Goal: Task Accomplishment & Management: Use online tool/utility

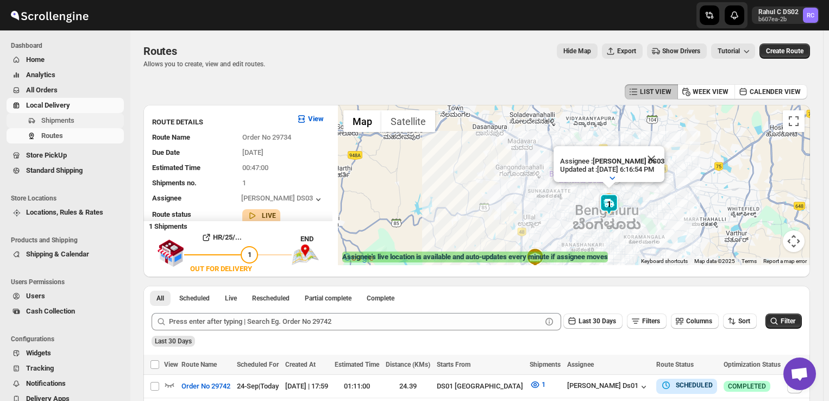
scroll to position [10, 0]
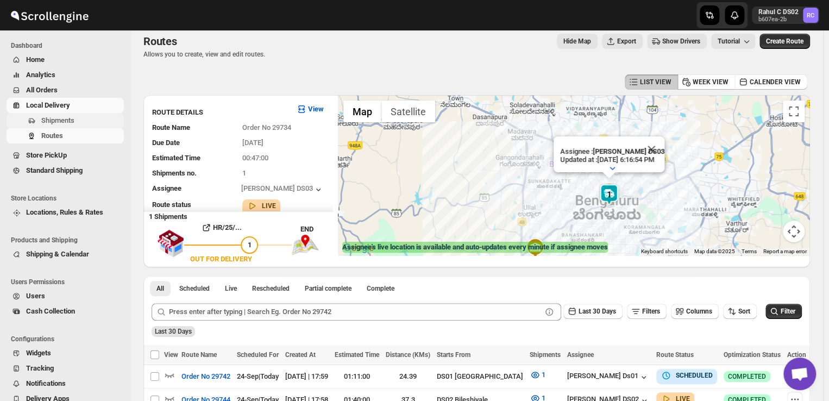
click at [65, 120] on span "Shipments" at bounding box center [57, 120] width 33 height 8
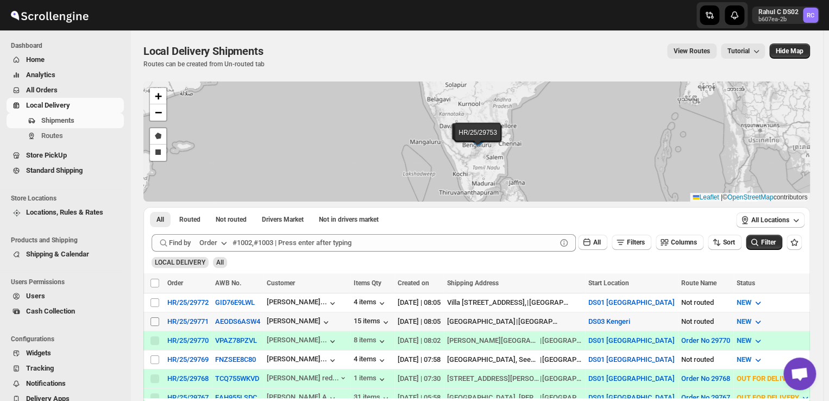
click at [155, 318] on input "Select shipment" at bounding box center [154, 321] width 9 height 9
checkbox input "true"
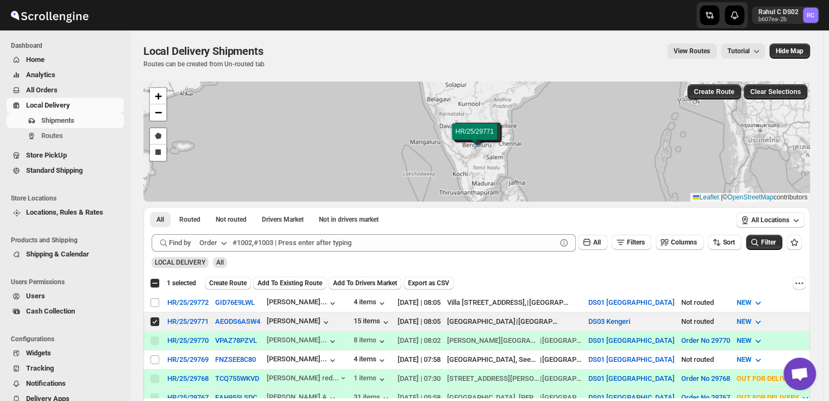
click at [218, 292] on div "Select all 11 shipments 1 selected Create Route Add To Existing Route Add To Dr…" at bounding box center [476, 283] width 666 height 20
click at [228, 281] on span "Create Route" at bounding box center [227, 283] width 37 height 9
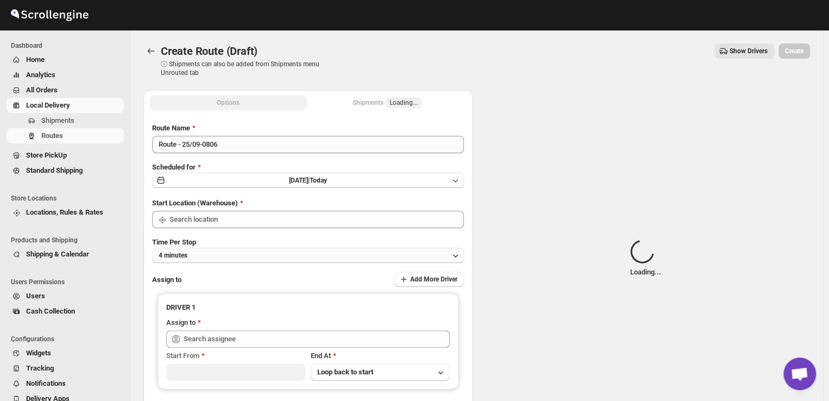
type input "DS03 Kengeri"
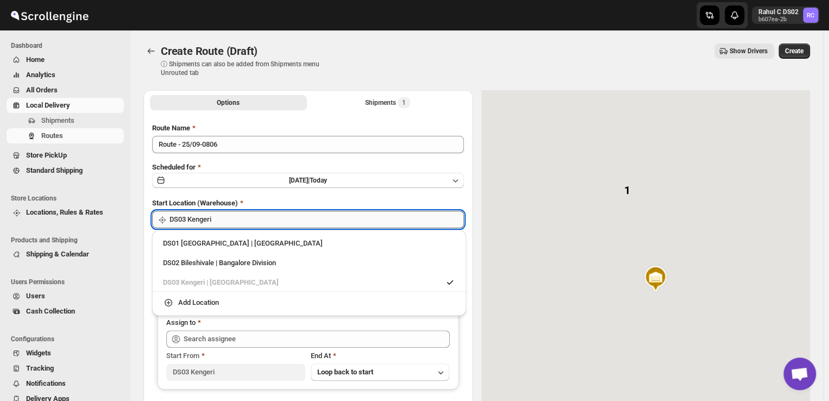
click at [241, 218] on input "DS03 Kengeri" at bounding box center [316, 219] width 294 height 17
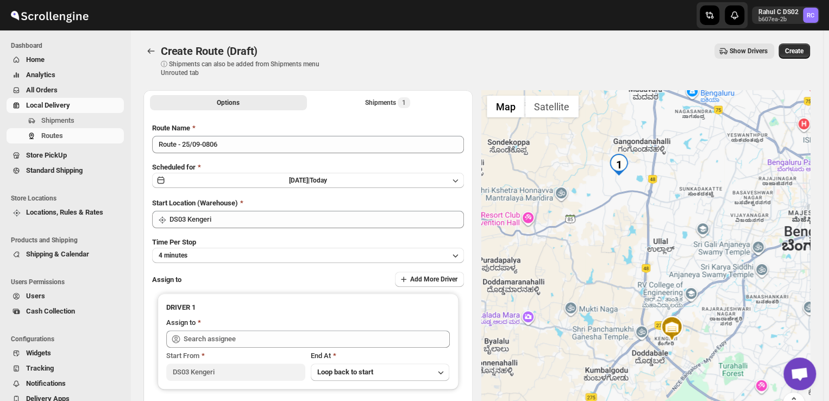
click at [365, 191] on div "Route Name Route - 25/09-0806 Scheduled for [DATE] | [DATE] Start Location (War…" at bounding box center [308, 272] width 312 height 298
click at [241, 258] on button "4 minutes" at bounding box center [308, 255] width 312 height 15
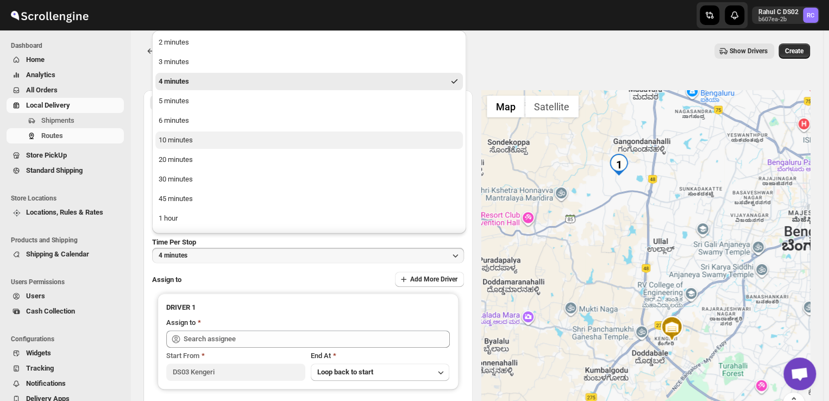
click at [188, 135] on div "10 minutes" at bounding box center [176, 140] width 34 height 11
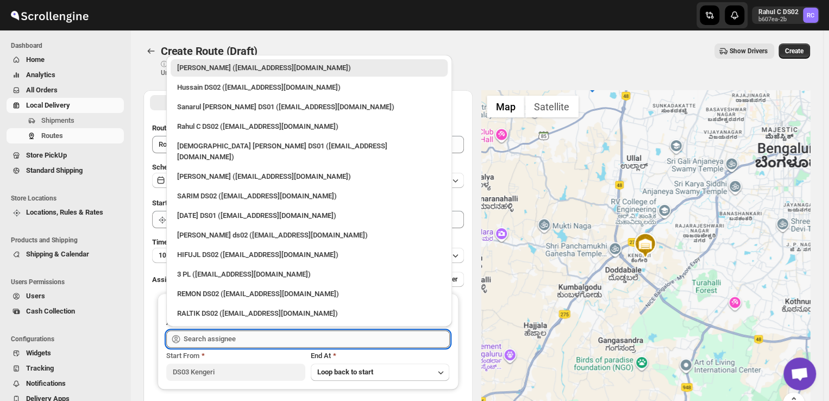
click at [256, 337] on input "text" at bounding box center [317, 338] width 266 height 17
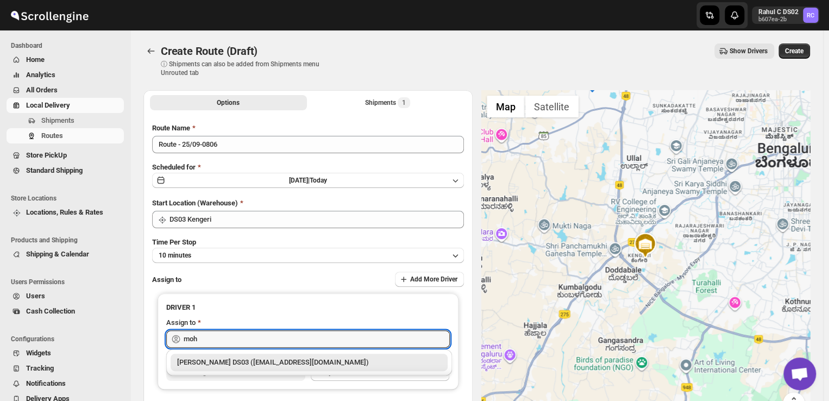
click at [261, 358] on div "[PERSON_NAME] DS03 ([EMAIL_ADDRESS][DOMAIN_NAME])" at bounding box center [309, 362] width 264 height 11
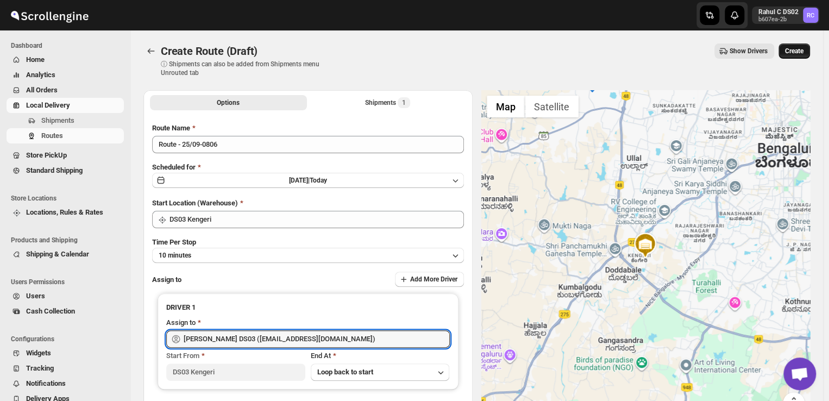
type input "[PERSON_NAME] DS03 ([EMAIL_ADDRESS][DOMAIN_NAME])"
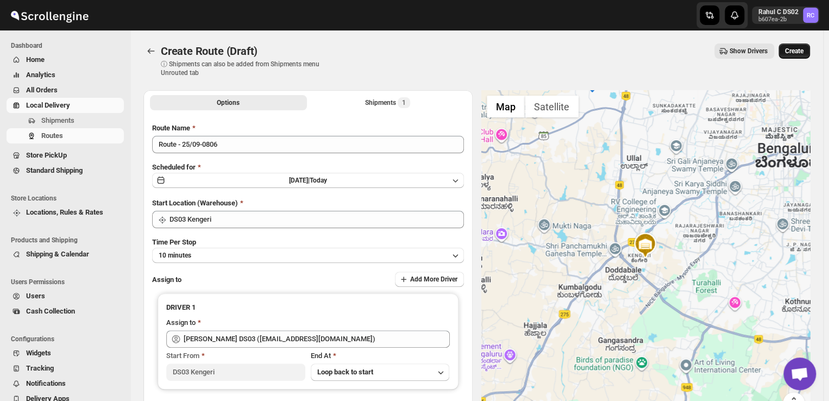
click at [792, 46] on button "Create" at bounding box center [793, 50] width 31 height 15
